Goal: Check status

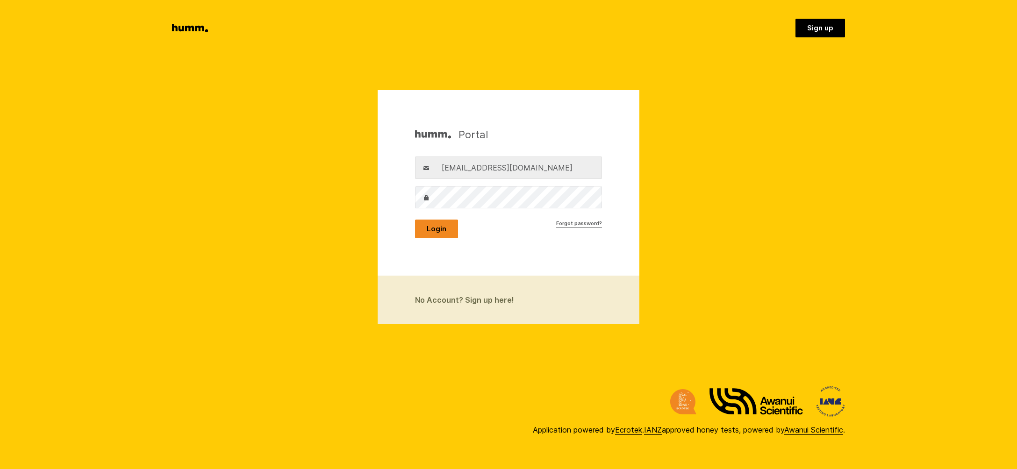
click at [439, 230] on button "Login" at bounding box center [436, 229] width 43 height 19
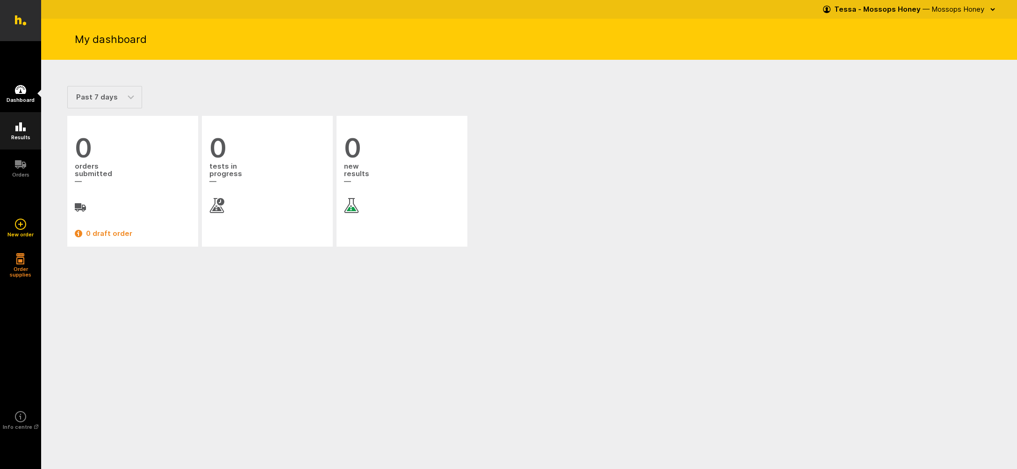
click at [23, 132] on icon at bounding box center [20, 127] width 11 height 11
